Goal: Task Accomplishment & Management: Manage account settings

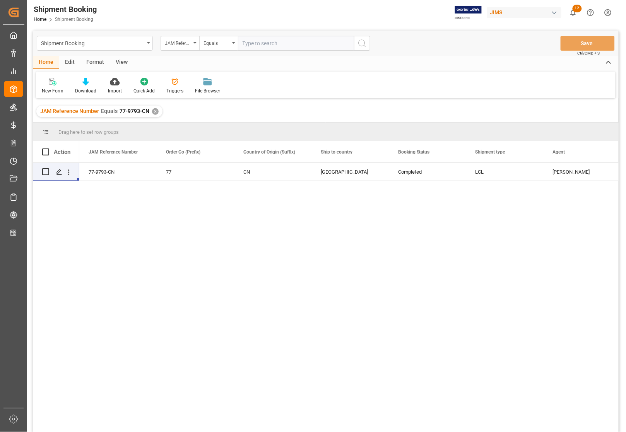
click at [128, 186] on div "Completed LCL Canada CN 77 77-9793-CN Catherine Danielson Kunshan Chaoyifan Ele…" at bounding box center [348, 300] width 539 height 274
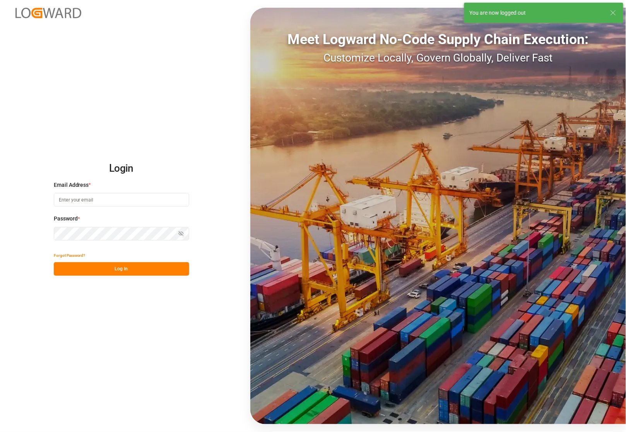
click at [122, 171] on h2 "Login" at bounding box center [121, 168] width 135 height 25
click at [106, 202] on input at bounding box center [121, 200] width 135 height 14
type input "catherine.danielson@jamindustries.com"
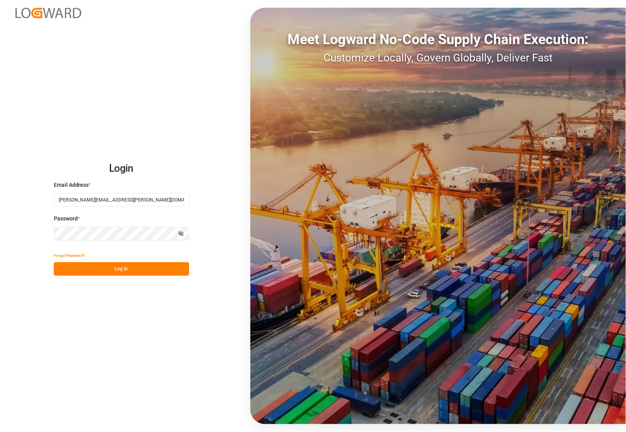
click at [144, 268] on button "Log In" at bounding box center [121, 269] width 135 height 14
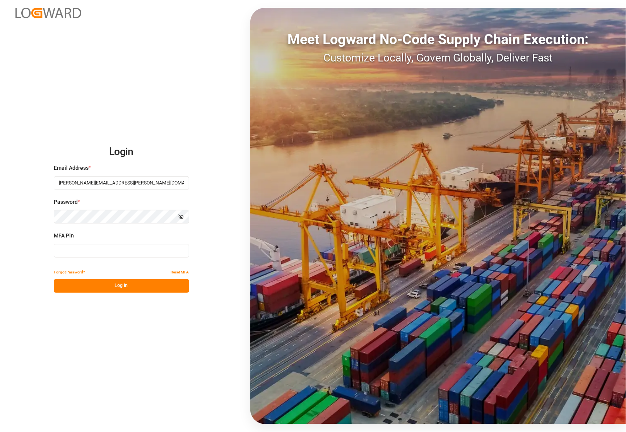
click at [99, 253] on input at bounding box center [121, 251] width 135 height 14
type input "871905"
click at [159, 285] on button "Log In" at bounding box center [121, 286] width 135 height 14
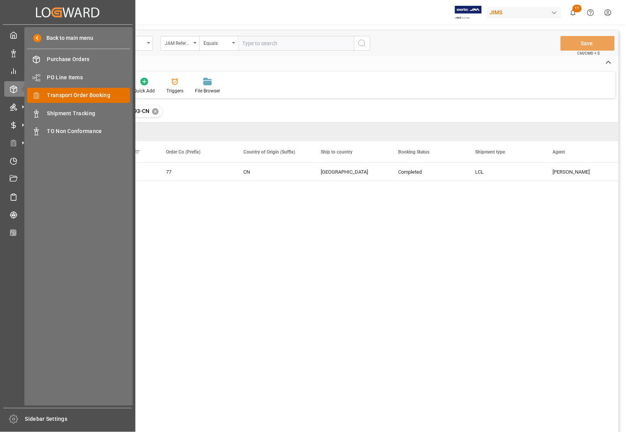
click at [67, 94] on span "Transport Order Booking" at bounding box center [88, 95] width 83 height 8
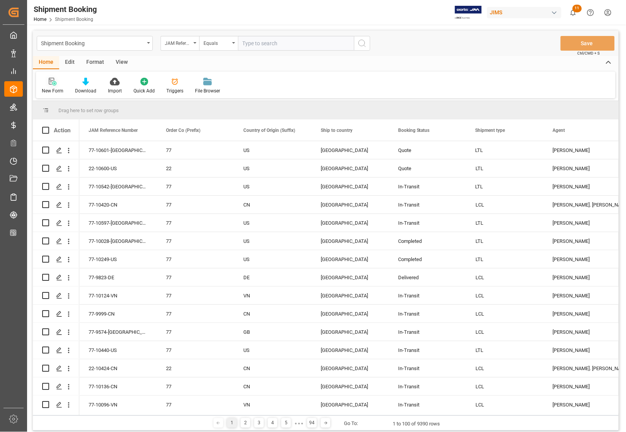
click at [46, 88] on div "New Form" at bounding box center [53, 90] width 22 height 7
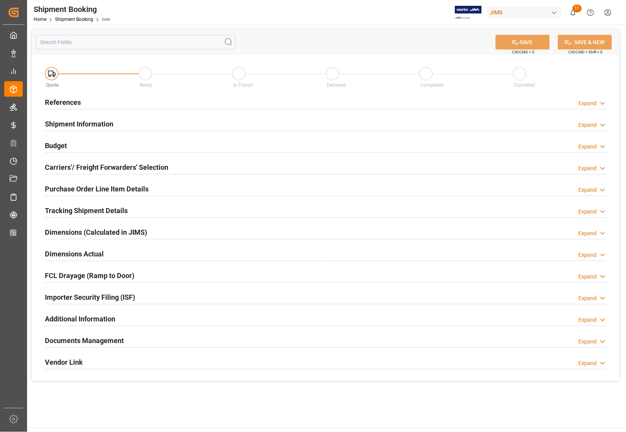
click at [65, 98] on h2 "References" at bounding box center [63, 102] width 36 height 10
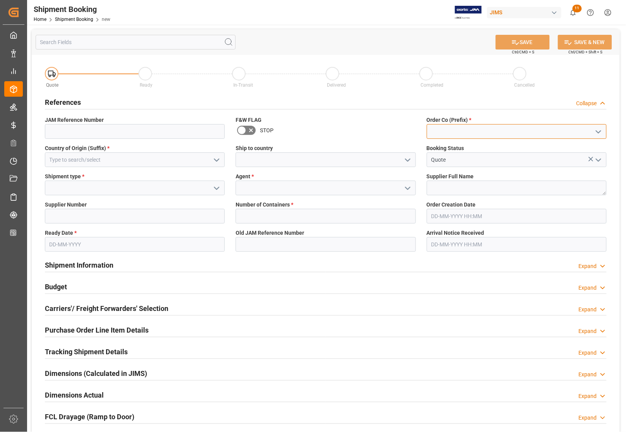
click at [462, 132] on input at bounding box center [517, 131] width 180 height 15
click at [600, 133] on icon "open menu" at bounding box center [598, 131] width 9 height 9
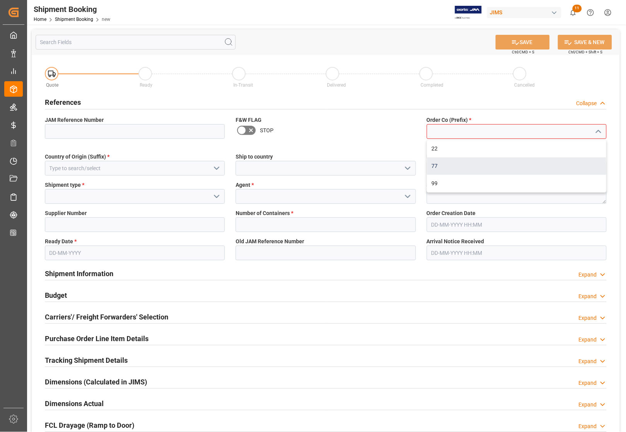
click at [463, 166] on div "77" at bounding box center [516, 165] width 179 height 17
type input "77"
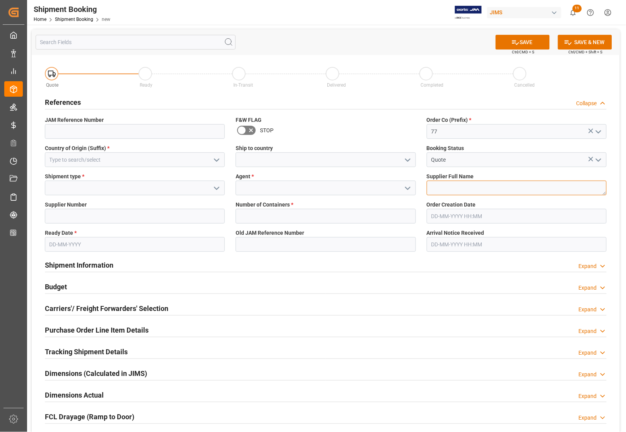
click at [450, 186] on textarea at bounding box center [517, 188] width 180 height 15
paste textarea "Sticky Media"
type textarea "Sticky Media"
click at [284, 190] on input at bounding box center [326, 188] width 180 height 15
click at [407, 190] on icon "open menu" at bounding box center [407, 188] width 9 height 9
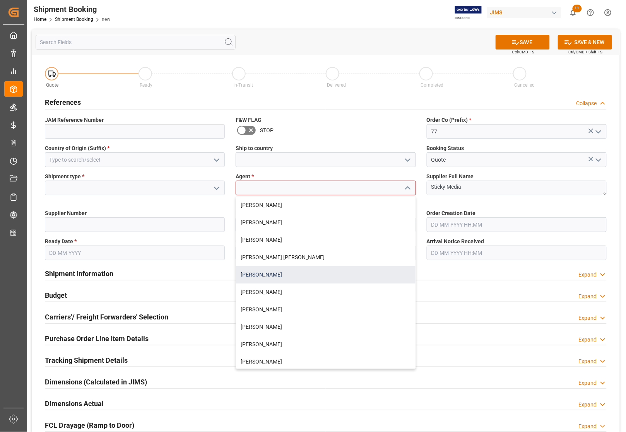
click at [281, 275] on div "[PERSON_NAME]" at bounding box center [325, 274] width 179 height 17
type input "[PERSON_NAME]"
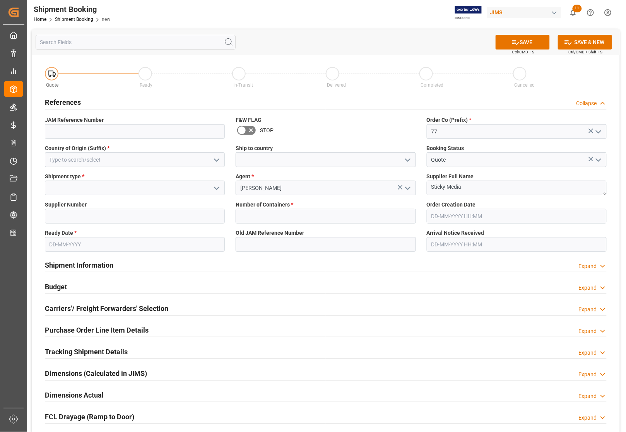
click at [407, 157] on icon "open menu" at bounding box center [407, 160] width 9 height 9
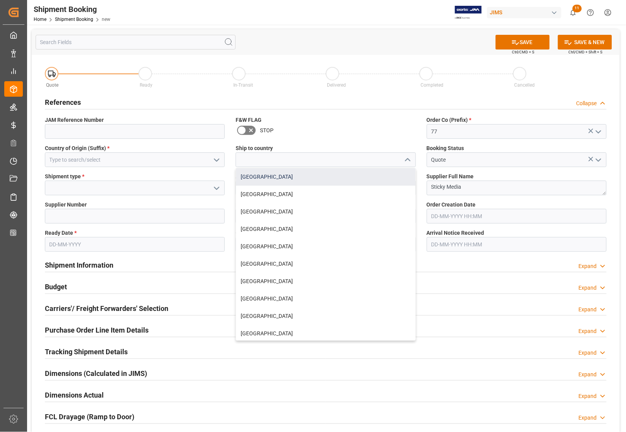
click at [258, 179] on div "[GEOGRAPHIC_DATA]" at bounding box center [325, 176] width 179 height 17
type input "[GEOGRAPHIC_DATA]"
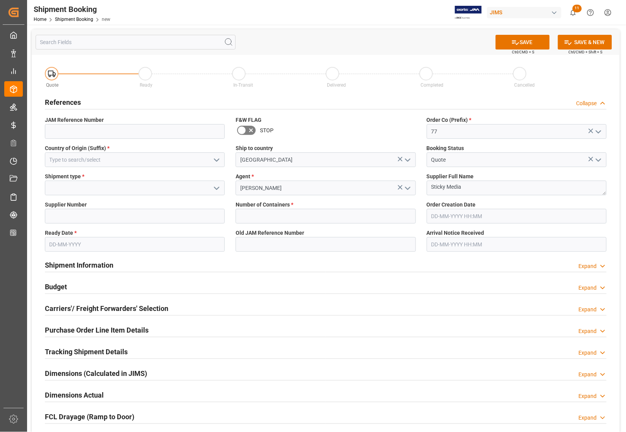
click at [217, 157] on icon "open menu" at bounding box center [216, 160] width 9 height 9
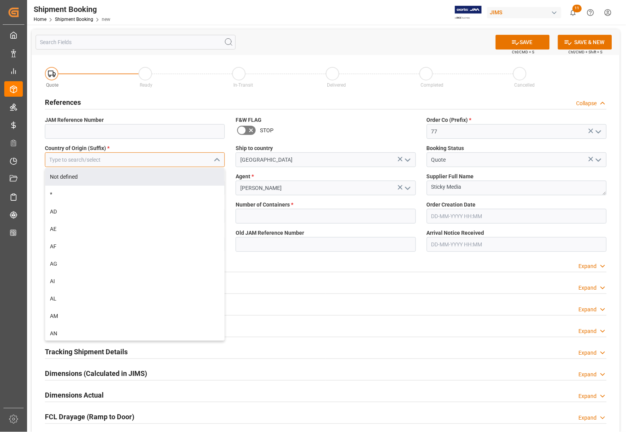
click at [103, 163] on input at bounding box center [135, 159] width 180 height 15
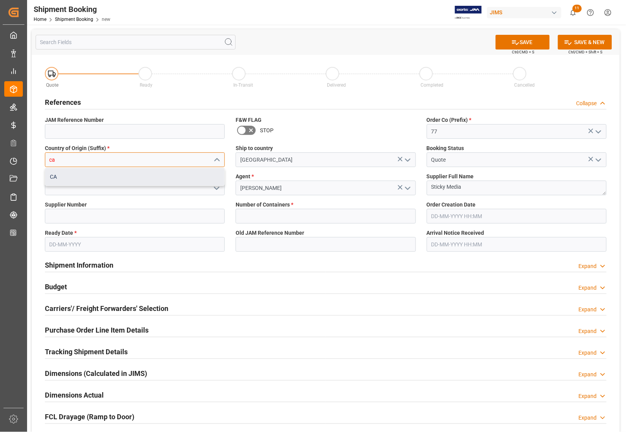
click at [97, 181] on div "CA" at bounding box center [134, 176] width 179 height 17
type input "CA"
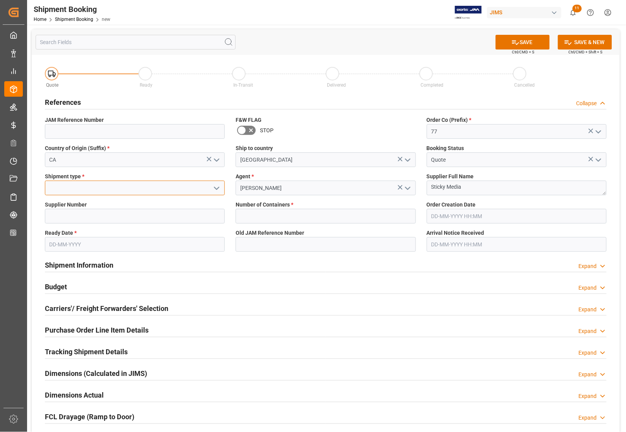
click at [98, 186] on input at bounding box center [135, 188] width 180 height 15
click at [215, 186] on icon "open menu" at bounding box center [216, 188] width 9 height 9
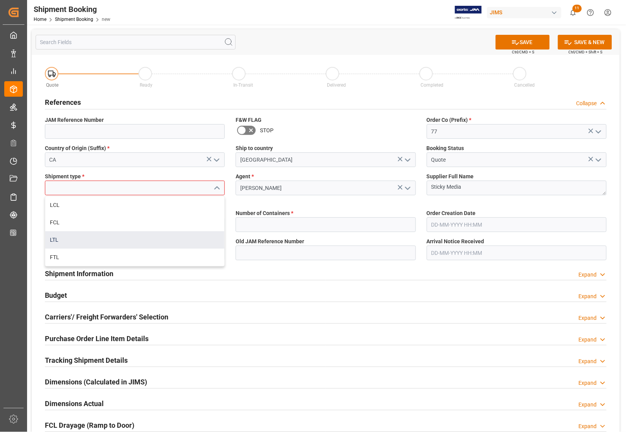
click at [105, 237] on div "LTL" at bounding box center [134, 239] width 179 height 17
type input "LTL"
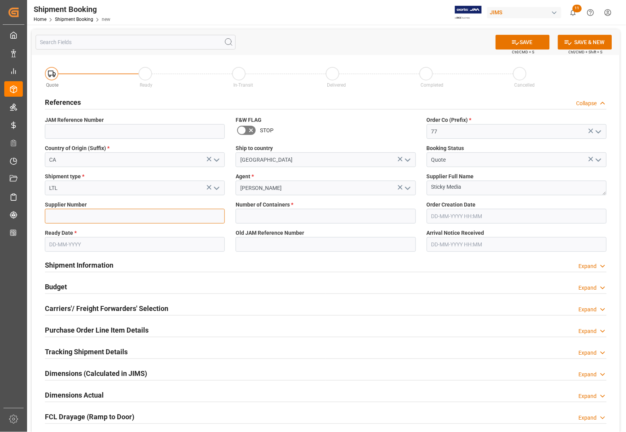
click at [98, 217] on input at bounding box center [135, 216] width 180 height 15
click at [250, 217] on input "text" at bounding box center [326, 216] width 180 height 15
type input "0"
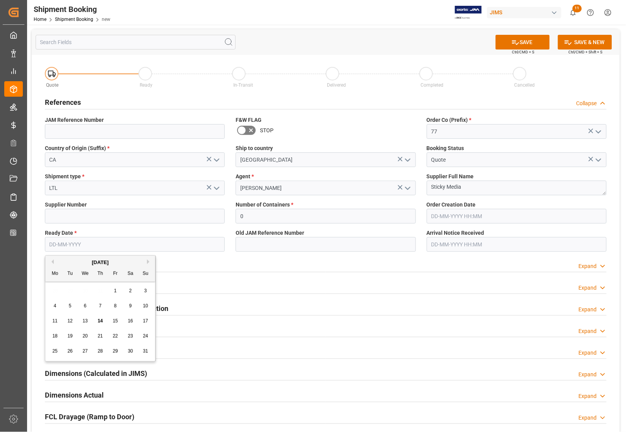
click at [82, 241] on input "text" at bounding box center [135, 244] width 180 height 15
click at [54, 246] on input "text" at bounding box center [135, 244] width 180 height 15
click at [54, 337] on span "18" at bounding box center [54, 336] width 5 height 5
type input "[DATE]"
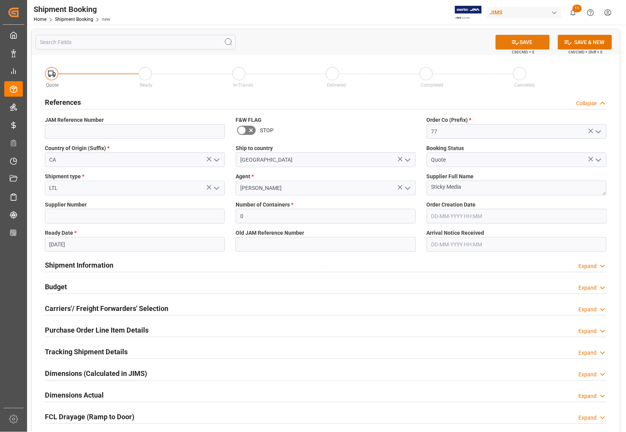
click at [500, 43] on button "SAVE" at bounding box center [523, 42] width 54 height 15
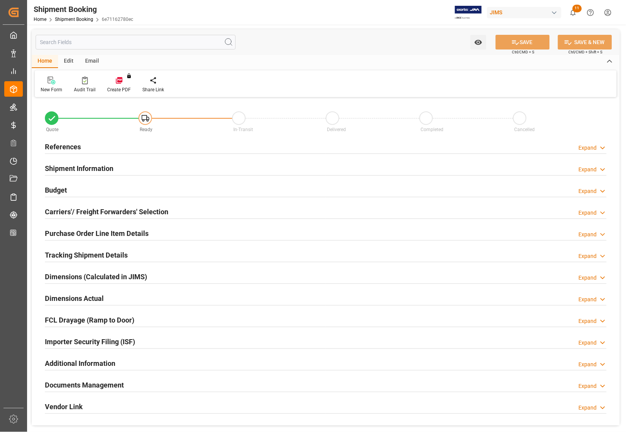
type input "0"
type input "[DATE]"
click at [59, 144] on h2 "References" at bounding box center [63, 147] width 36 height 10
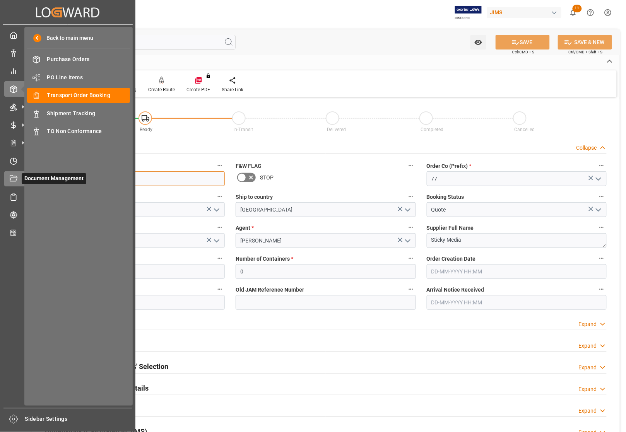
drag, startPoint x: 82, startPoint y: 177, endPoint x: 14, endPoint y: 178, distance: 67.7
click at [14, 178] on div "Created by potrace 1.15, written by [PERSON_NAME] [DATE]-[DATE] Created by potr…" at bounding box center [313, 216] width 626 height 432
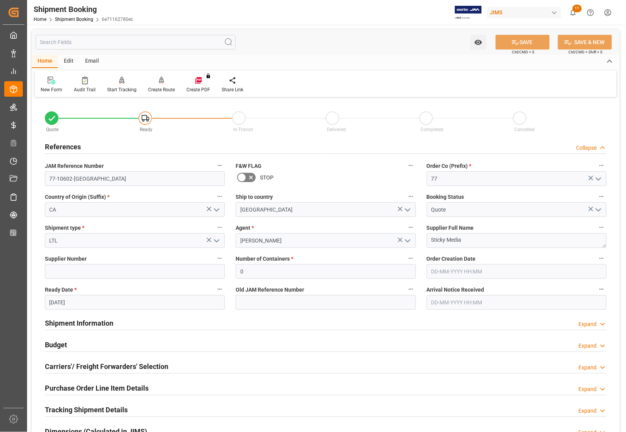
click at [525, 88] on div "New Form Audit Trail Start Tracking Create Empty Shipment Tracking Create Route…" at bounding box center [326, 83] width 582 height 27
click at [194, 87] on div "You don't have permission for this feature. Contact admin." at bounding box center [198, 84] width 35 height 17
click at [155, 89] on div "Create Route" at bounding box center [161, 89] width 27 height 7
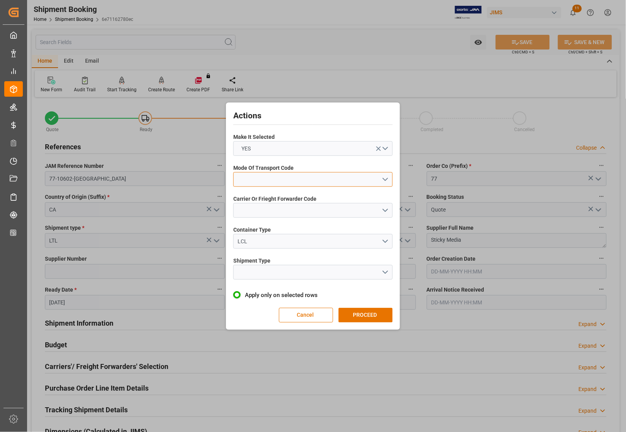
click at [269, 178] on button "open menu" at bounding box center [312, 179] width 159 height 15
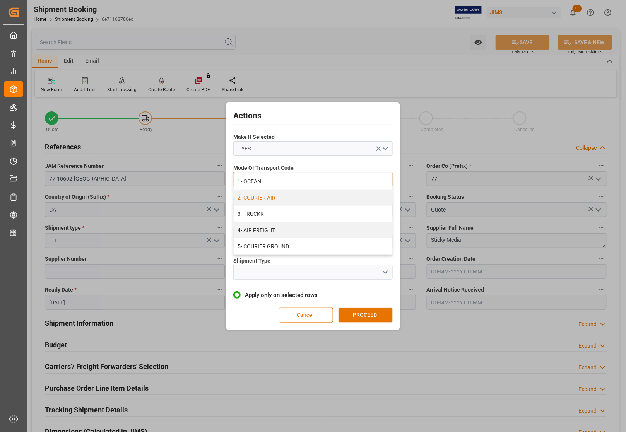
click at [254, 195] on div "2- COURIER AIR" at bounding box center [313, 198] width 159 height 16
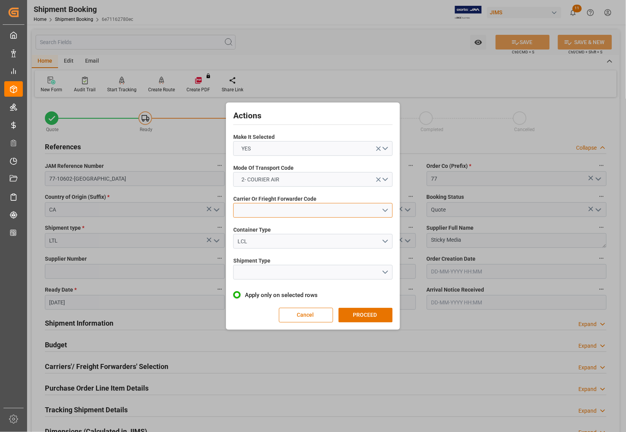
click at [252, 209] on button "open menu" at bounding box center [312, 210] width 159 height 15
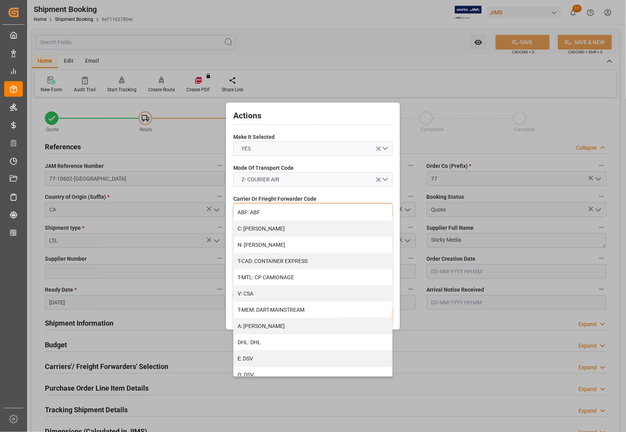
drag, startPoint x: 389, startPoint y: 244, endPoint x: 397, endPoint y: 349, distance: 105.6
click at [397, 349] on div "Actions Make It Selected YES Mode Of Transport Code 2- COURIER AIR Carrier Or F…" at bounding box center [313, 216] width 626 height 432
drag, startPoint x: 389, startPoint y: 251, endPoint x: 391, endPoint y: 275, distance: 23.7
click at [390, 322] on div "ABF: ABF C: [PERSON_NAME] N: [PERSON_NAME] T-CAD: CONTAINER EXPRESS T-MTL: CP C…" at bounding box center [312, 290] width 159 height 173
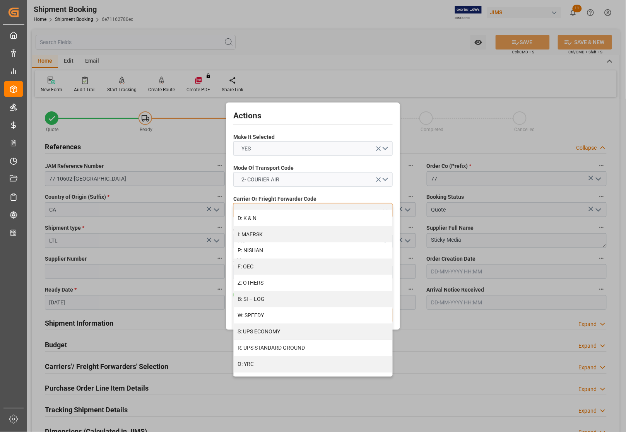
scroll to position [388, 0]
click at [255, 276] on div "Z: OTHERS" at bounding box center [313, 280] width 159 height 16
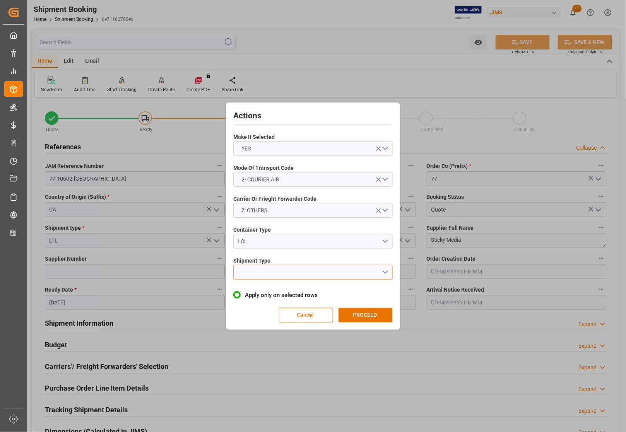
click at [250, 271] on button "open menu" at bounding box center [312, 272] width 159 height 15
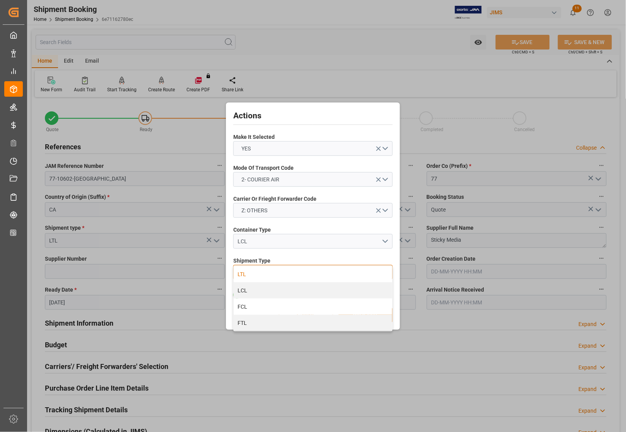
click at [243, 274] on div "LTL" at bounding box center [313, 274] width 159 height 16
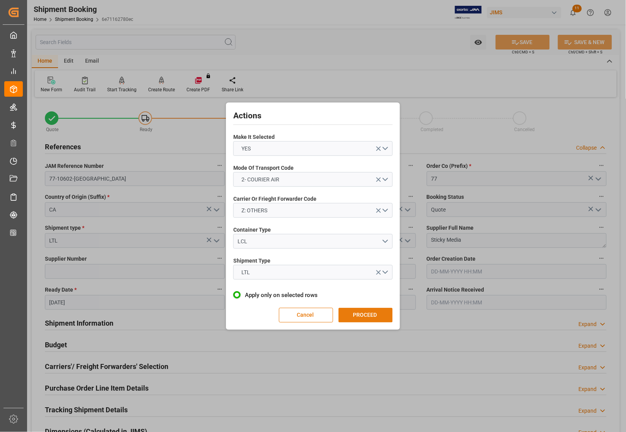
click at [367, 316] on button "PROCEED" at bounding box center [366, 315] width 54 height 15
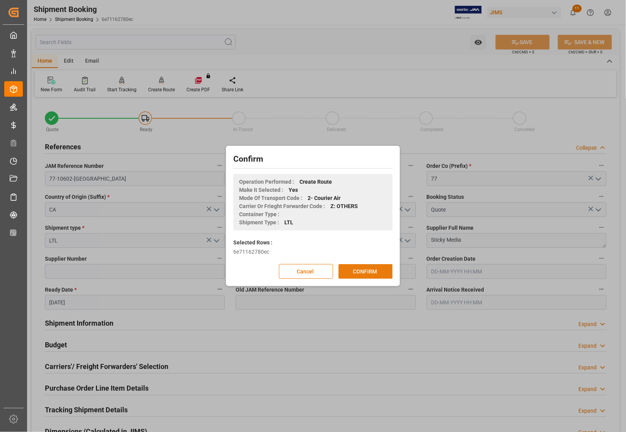
click at [348, 267] on button "CONFIRM" at bounding box center [366, 271] width 54 height 15
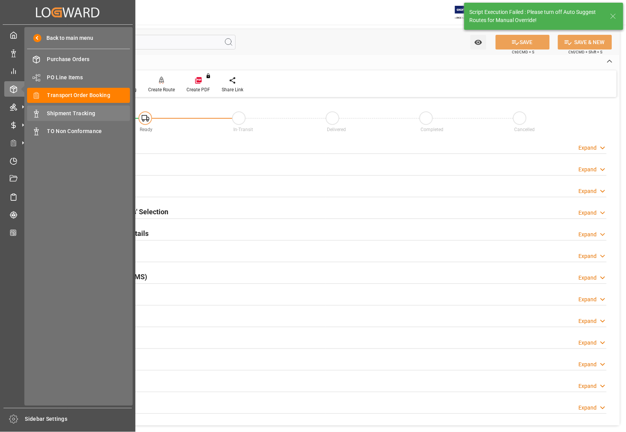
click at [55, 113] on span "Shipment Tracking" at bounding box center [88, 113] width 83 height 8
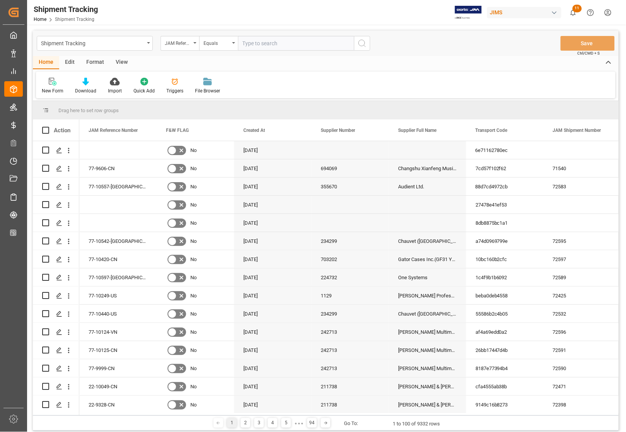
click at [247, 41] on input "text" at bounding box center [296, 43] width 116 height 15
type input "77-10602-[GEOGRAPHIC_DATA]"
click at [359, 43] on circle "search button" at bounding box center [362, 43] width 6 height 6
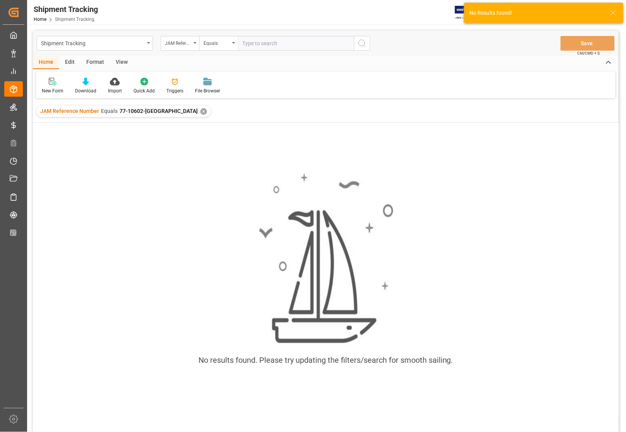
click at [200, 109] on div "✕" at bounding box center [203, 111] width 7 height 7
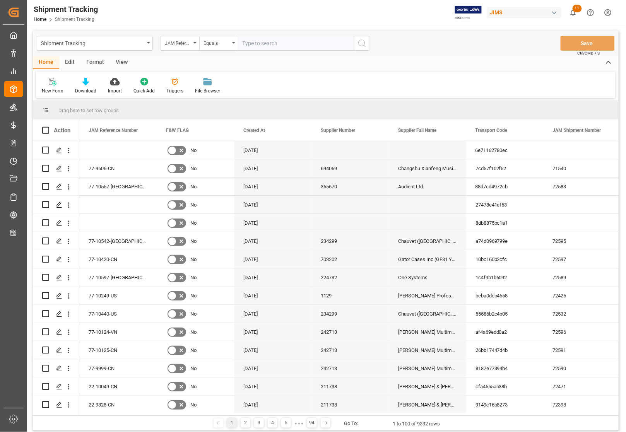
click at [273, 44] on input "text" at bounding box center [296, 43] width 116 height 15
paste input "77-10602-[GEOGRAPHIC_DATA]"
type input "77-10602-[GEOGRAPHIC_DATA]"
click at [360, 43] on icon "search button" at bounding box center [362, 43] width 9 height 9
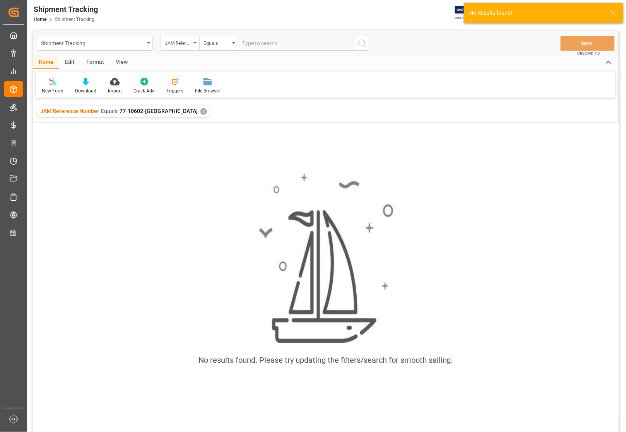
click at [200, 109] on div "✕" at bounding box center [203, 111] width 7 height 7
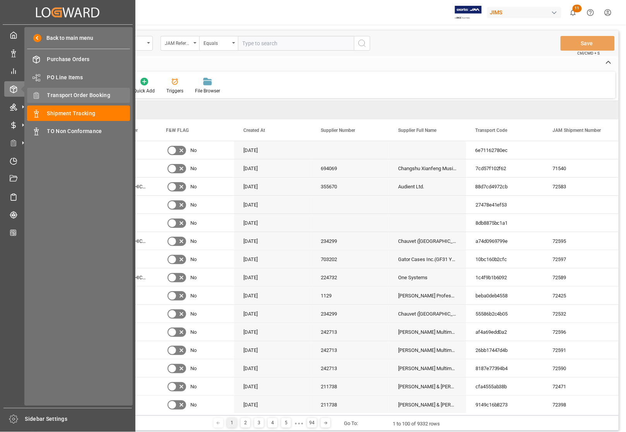
click at [48, 94] on span "Transport Order Booking" at bounding box center [88, 95] width 83 height 8
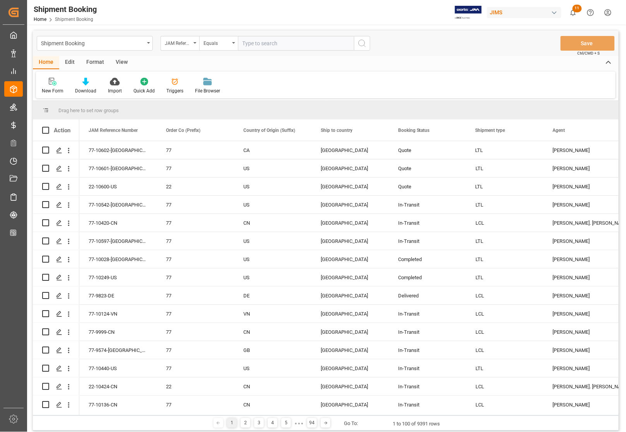
click at [251, 41] on input "text" at bounding box center [296, 43] width 116 height 15
paste input "77-10602-[GEOGRAPHIC_DATA]"
type input "77-10602-[GEOGRAPHIC_DATA]"
click at [360, 45] on circle "search button" at bounding box center [362, 43] width 6 height 6
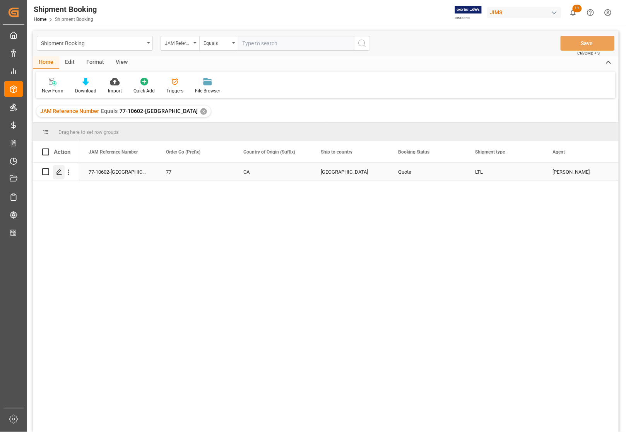
click at [59, 173] on polygon "Press SPACE to select this row." at bounding box center [59, 171] width 4 height 4
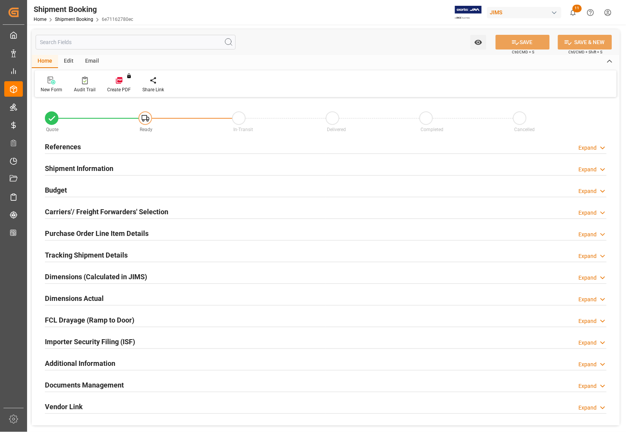
type input "0"
type input "[DATE]"
click at [56, 143] on h2 "References" at bounding box center [63, 147] width 36 height 10
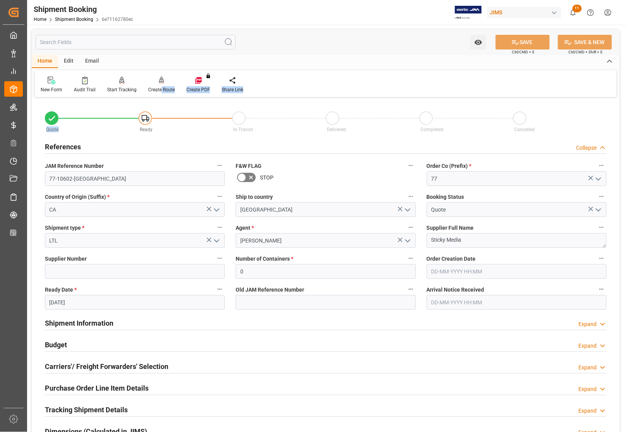
drag, startPoint x: 159, startPoint y: 88, endPoint x: 183, endPoint y: 113, distance: 33.9
click at [183, 113] on div "Watch Option SAVE Ctrl/CMD + S SAVE & NEW Ctrl/CMD + Shift + S Home Edit Email …" at bounding box center [326, 304] width 588 height 551
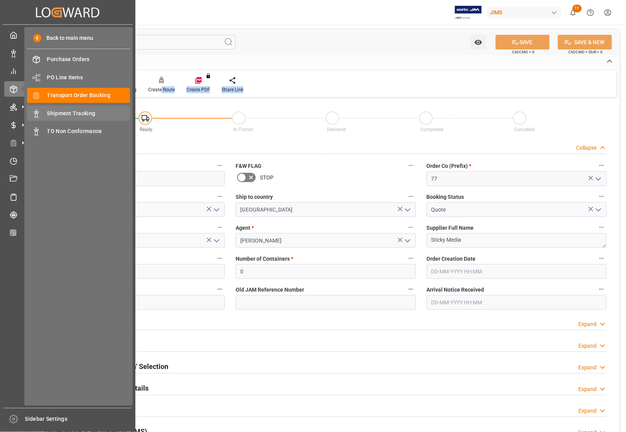
click at [48, 113] on span "Shipment Tracking" at bounding box center [88, 113] width 83 height 8
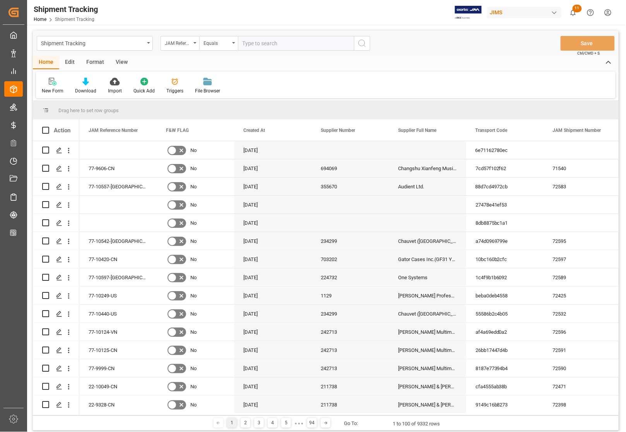
click at [267, 39] on input "text" at bounding box center [296, 43] width 116 height 15
type input "77-10602-[GEOGRAPHIC_DATA]"
click at [362, 44] on icon "search button" at bounding box center [362, 43] width 9 height 9
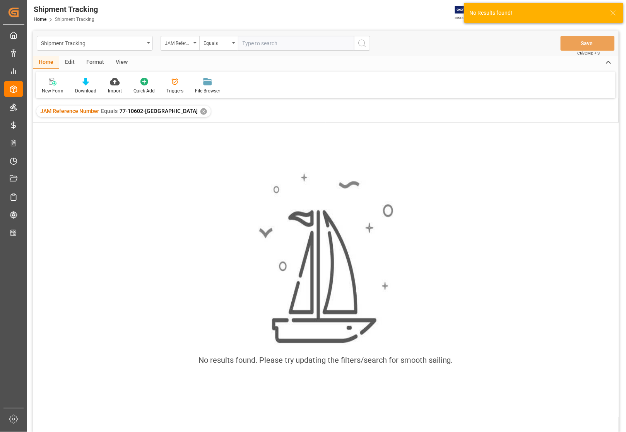
click at [200, 111] on div "✕" at bounding box center [203, 111] width 7 height 7
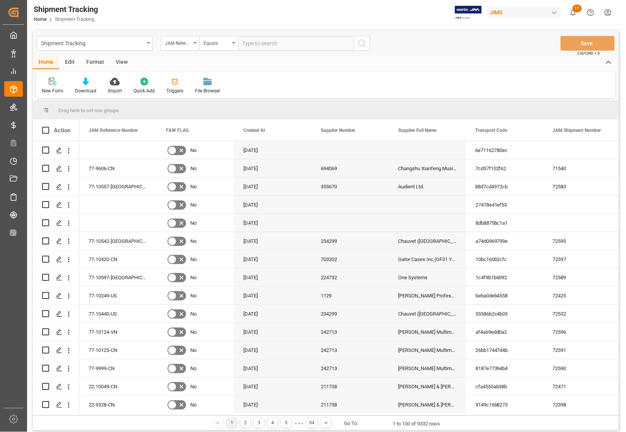
click at [527, 56] on div "Home Edit Format View" at bounding box center [326, 62] width 586 height 13
click at [284, 39] on input "text" at bounding box center [296, 43] width 116 height 15
type input "77-10085-CN"
click at [363, 45] on icon "search button" at bounding box center [362, 43] width 9 height 9
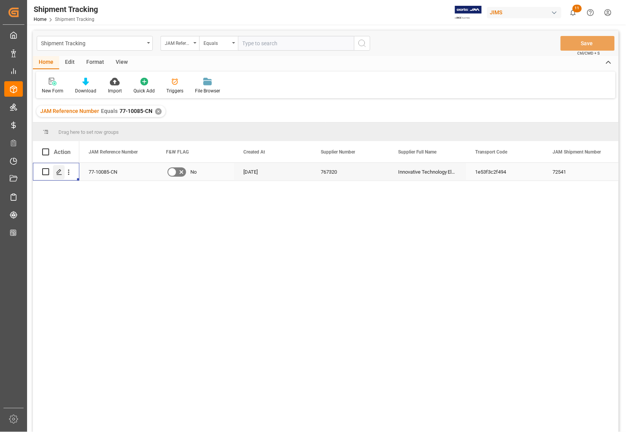
click at [58, 172] on icon "Press SPACE to select this row." at bounding box center [59, 172] width 6 height 6
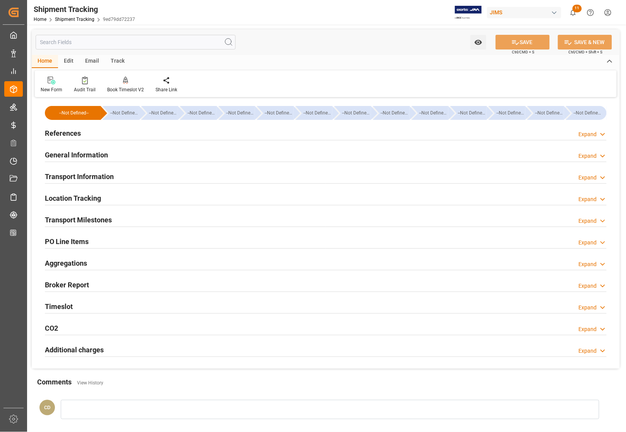
type input "[DATE] 00:00"
click at [75, 219] on h2 "Transport Milestones" at bounding box center [78, 220] width 67 height 10
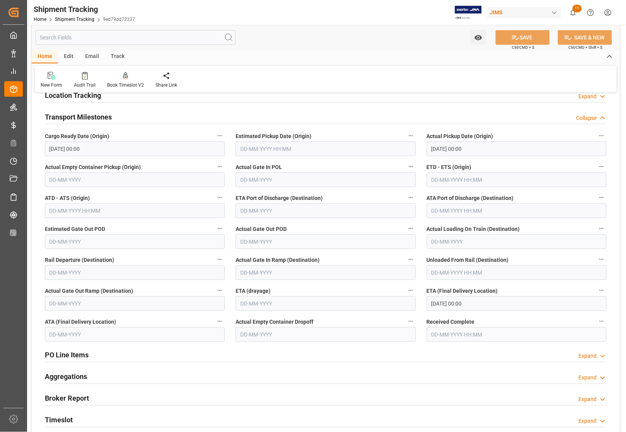
scroll to position [48, 0]
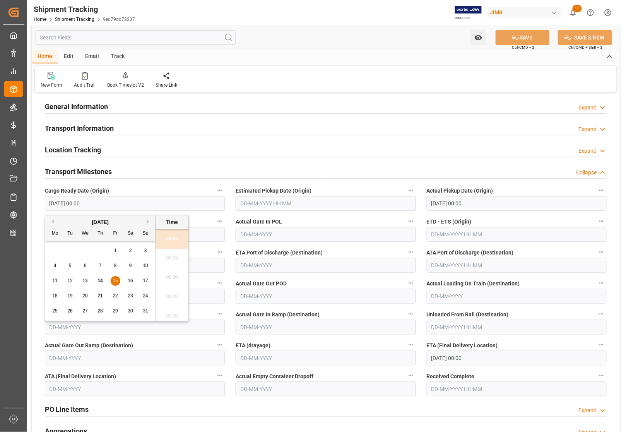
click at [180, 205] on input "[DATE] 00:00" at bounding box center [135, 203] width 180 height 15
click at [174, 173] on div "Transport Milestones Collapse" at bounding box center [326, 171] width 562 height 15
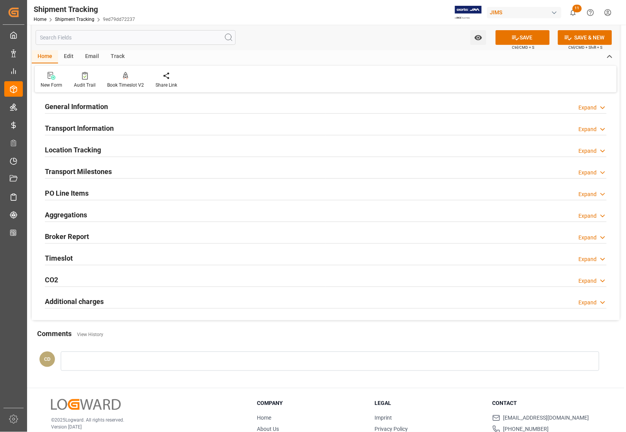
click at [70, 128] on h2 "Transport Information" at bounding box center [79, 128] width 69 height 10
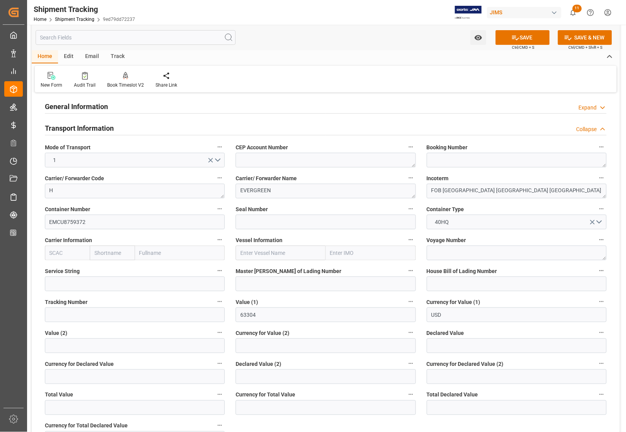
click at [82, 108] on h2 "General Information" at bounding box center [76, 106] width 63 height 10
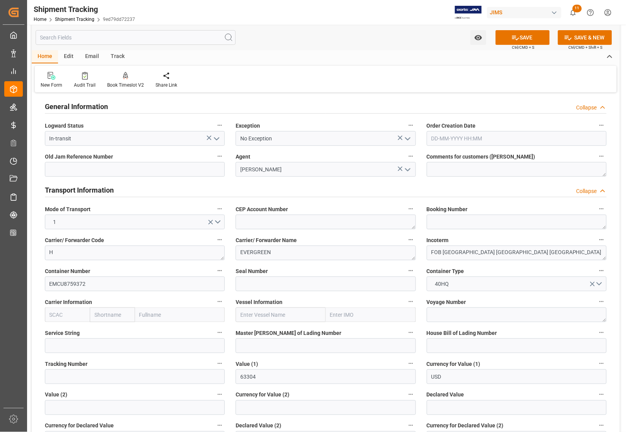
scroll to position [0, 0]
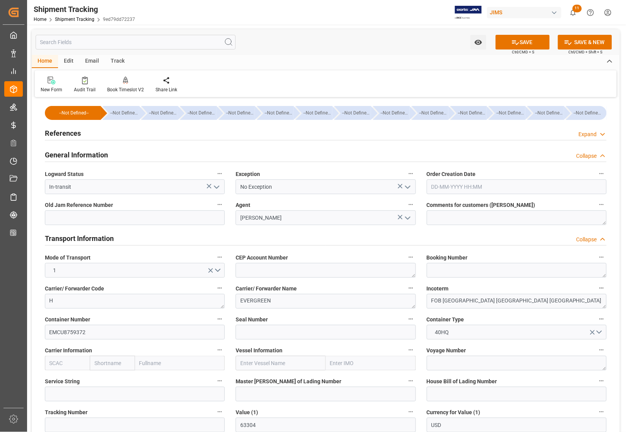
click at [71, 132] on h2 "References" at bounding box center [63, 133] width 36 height 10
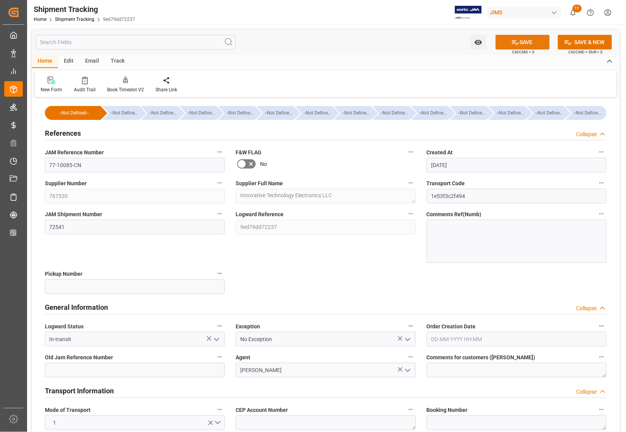
click at [523, 41] on button "SAVE" at bounding box center [523, 42] width 54 height 15
